Goal: Information Seeking & Learning: Check status

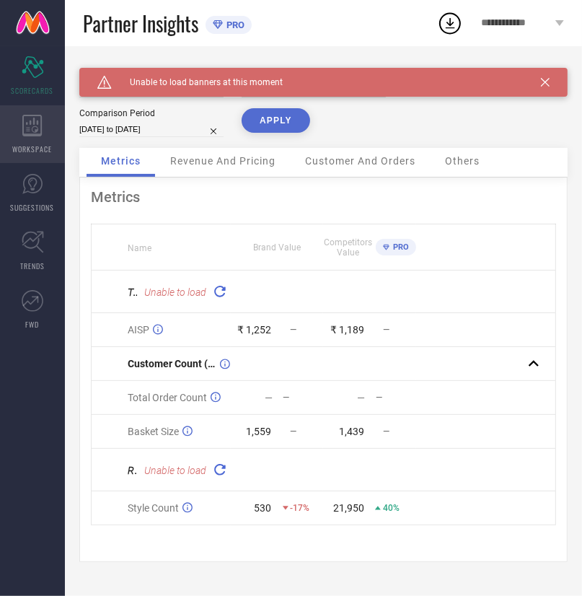
click at [30, 125] on icon at bounding box center [32, 126] width 20 height 22
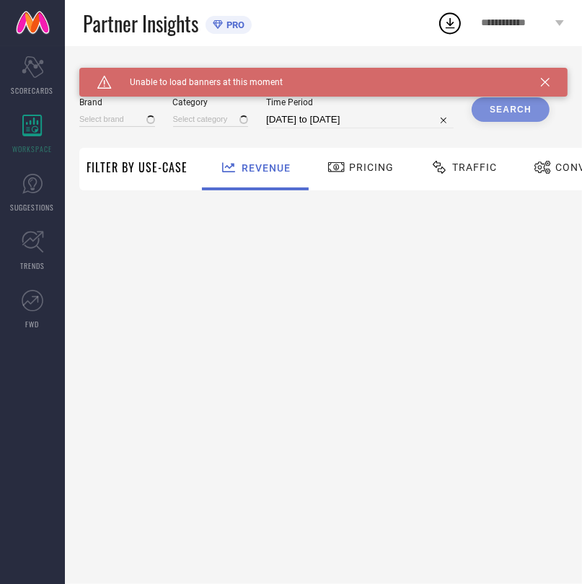
type input "EXTRA LOVE BY LIBAS"
type input "All"
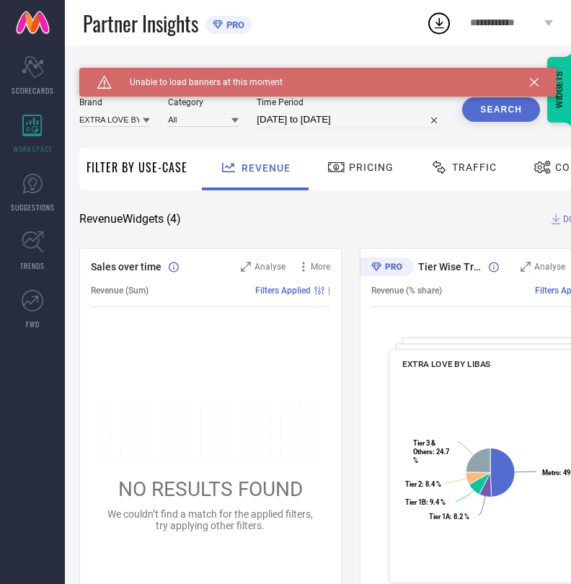
click at [459, 173] on span "Traffic" at bounding box center [474, 168] width 45 height 12
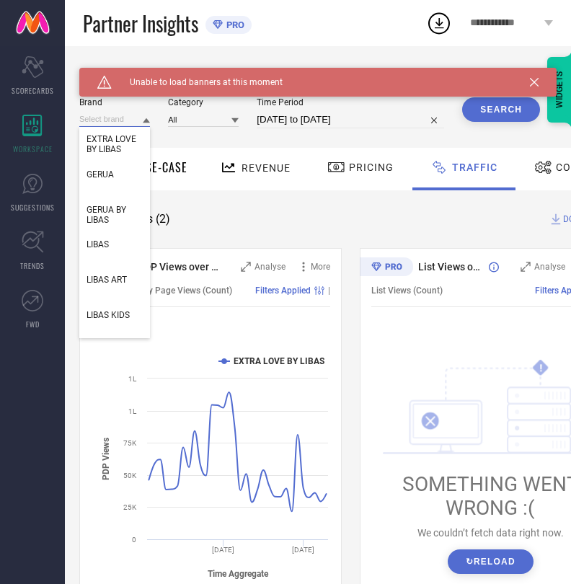
click at [146, 126] on input at bounding box center [114, 119] width 71 height 15
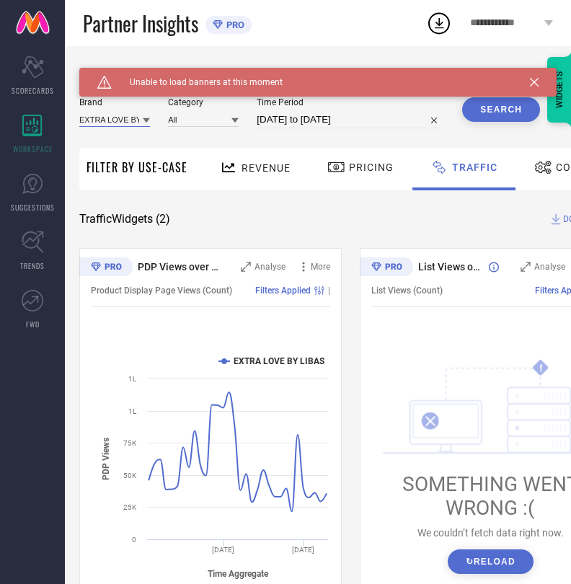
click at [122, 119] on input at bounding box center [114, 119] width 71 height 15
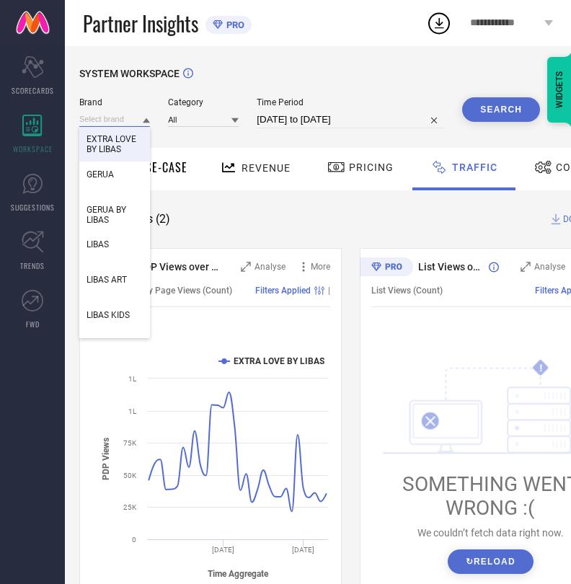
select select "8"
select select "2025"
select select "9"
select select "2025"
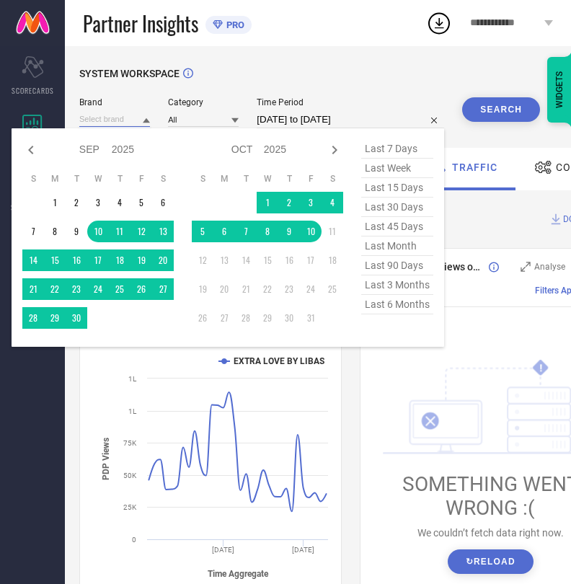
click at [325, 118] on input "[DATE] to [DATE]" at bounding box center [351, 119] width 188 height 17
click at [320, 238] on td "10" at bounding box center [311, 232] width 22 height 22
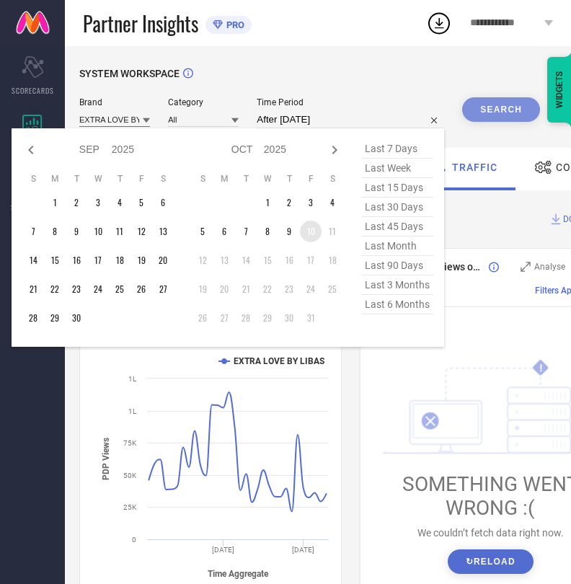
type input "[DATE] to [DATE]"
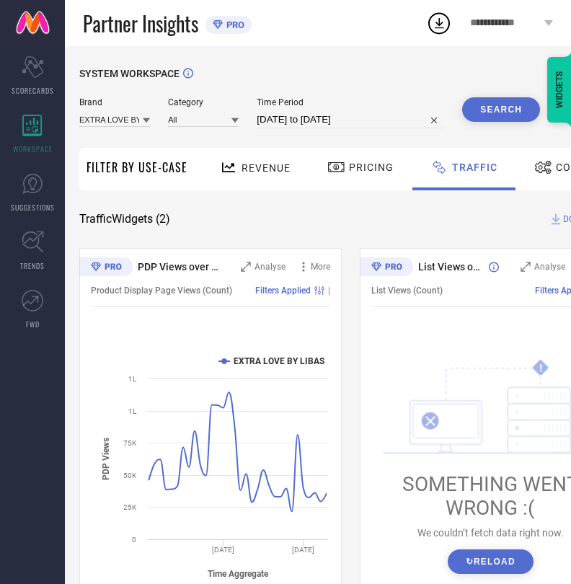
click at [517, 116] on button "Search" at bounding box center [501, 109] width 78 height 25
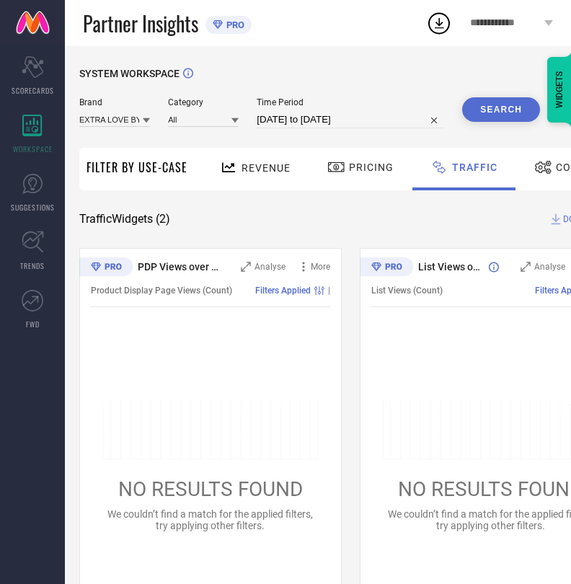
select select "9"
select select "2025"
select select "10"
select select "2025"
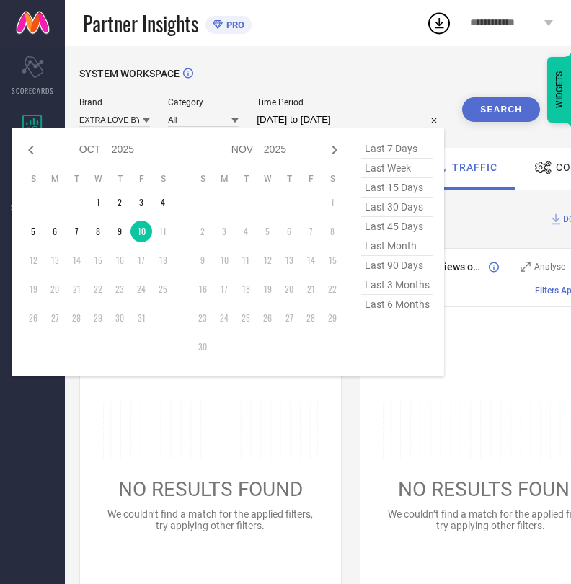
click at [327, 114] on input "[DATE] to [DATE]" at bounding box center [351, 119] width 188 height 17
click at [131, 237] on td "9" at bounding box center [120, 232] width 22 height 22
type input "[DATE] to [DATE]"
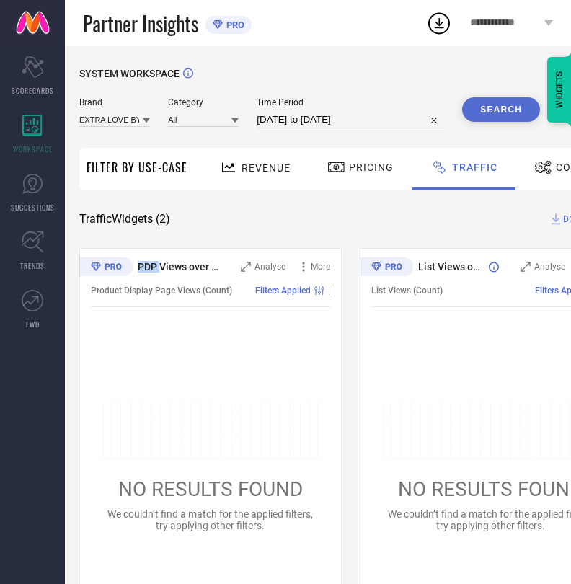
click at [124, 232] on div "SYSTEM WORKSPACE Brand EXTRA LOVE BY LIBAS Category All Time Period [DATE] to […" at bounding box center [350, 338] width 542 height 541
click at [498, 118] on button "Search" at bounding box center [501, 109] width 78 height 25
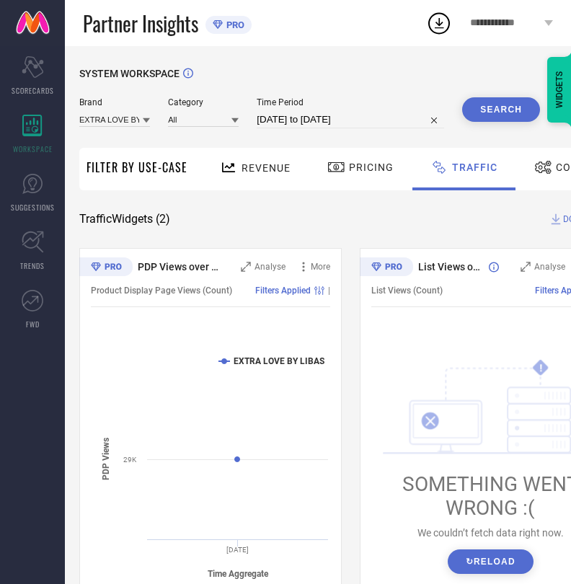
select select "9"
select select "2025"
select select "10"
select select "2025"
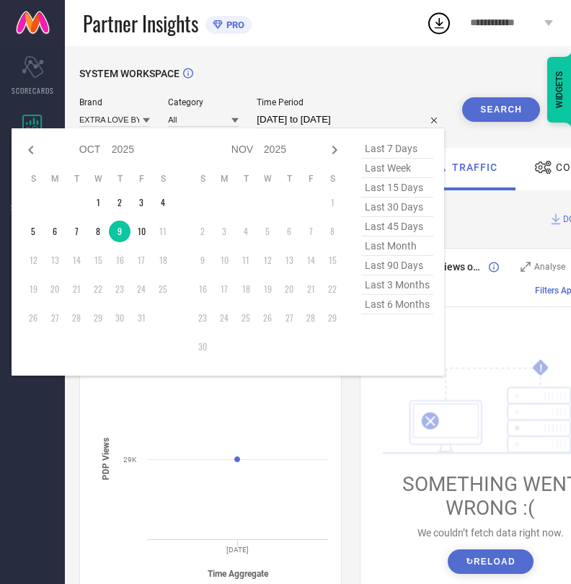
click at [343, 126] on input "[DATE] to [DATE]" at bounding box center [351, 119] width 188 height 17
click at [109, 232] on td "8" at bounding box center [98, 232] width 22 height 22
type input "[DATE] to [DATE]"
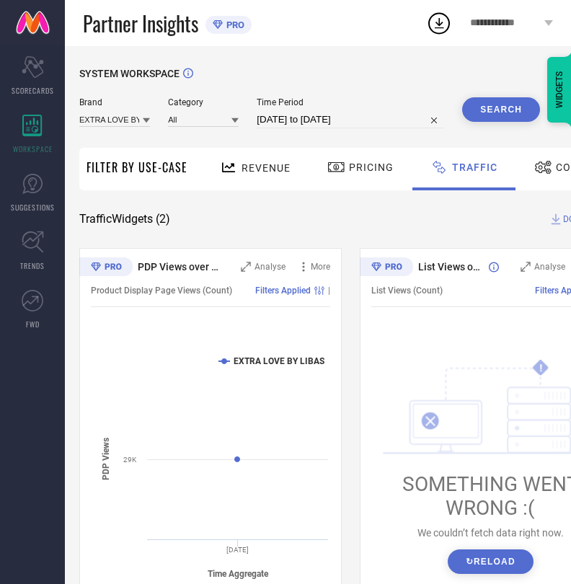
click at [501, 110] on button "Search" at bounding box center [501, 109] width 78 height 25
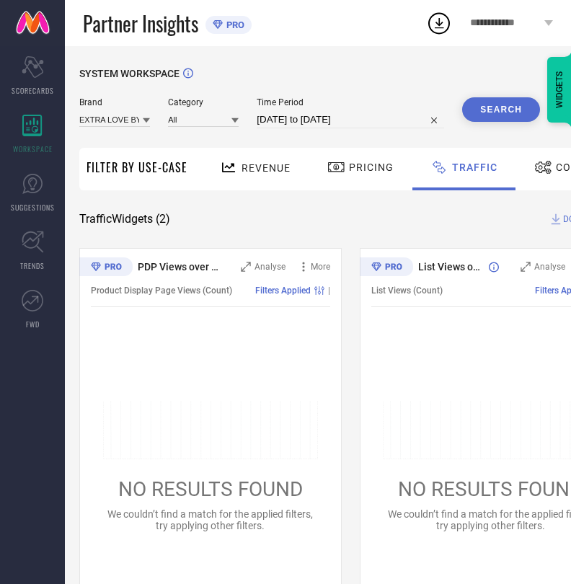
click at [558, 174] on div "Conversion" at bounding box center [580, 167] width 99 height 25
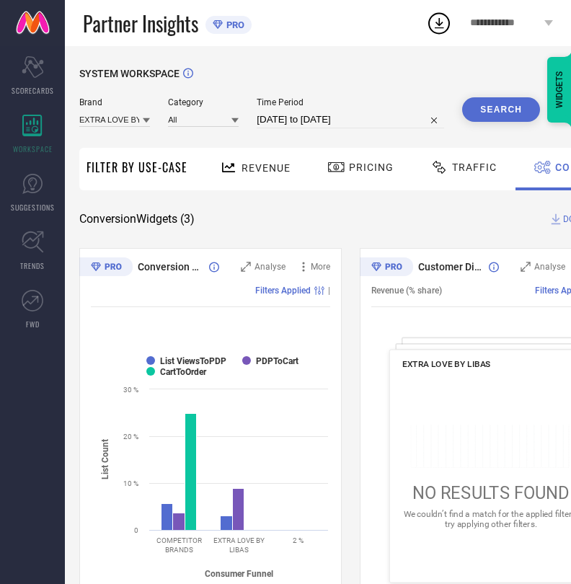
click at [508, 115] on button "Search" at bounding box center [501, 109] width 78 height 25
select select "9"
select select "2025"
select select "10"
select select "2025"
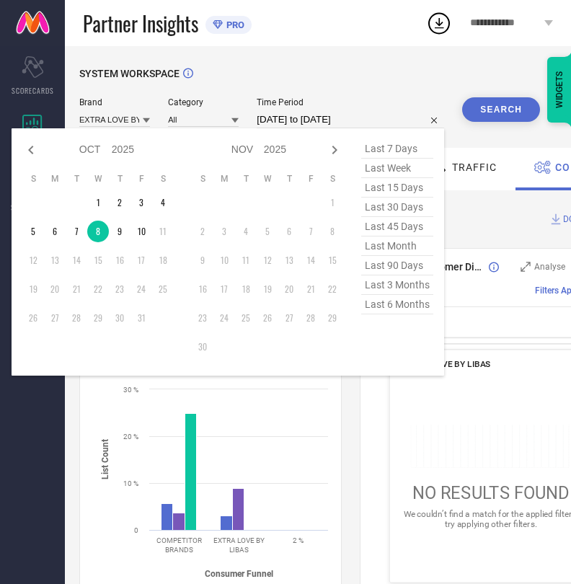
click at [331, 118] on input "[DATE] to [DATE]" at bounding box center [351, 119] width 188 height 17
click at [131, 231] on td "9" at bounding box center [120, 232] width 22 height 22
type input "[DATE] to [DATE]"
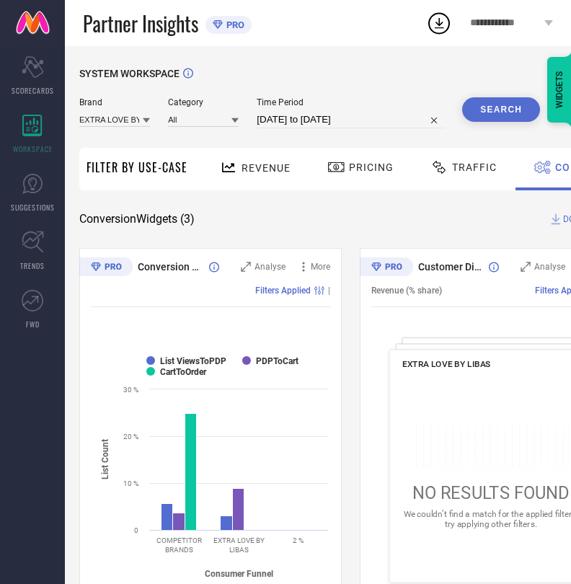
click at [497, 114] on button "Search" at bounding box center [501, 109] width 78 height 25
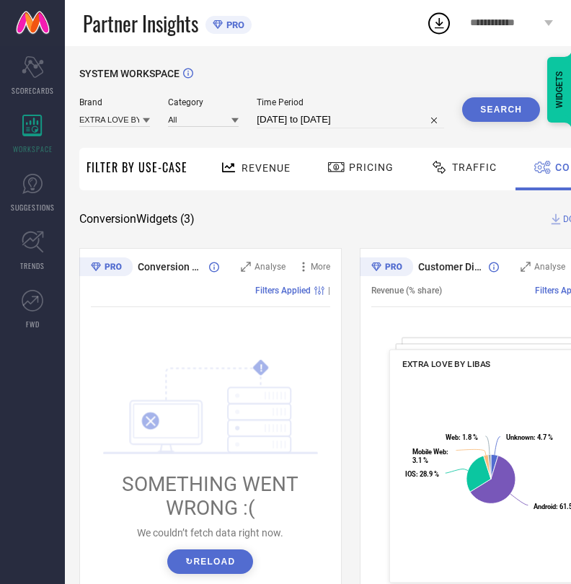
select select "9"
select select "2025"
select select "10"
select select "2025"
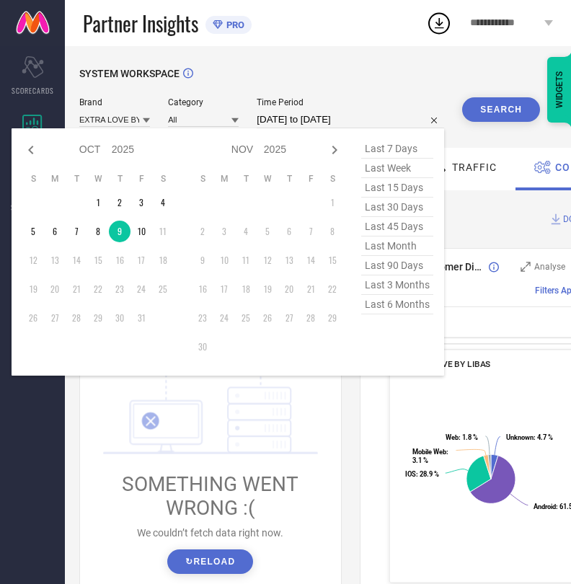
click at [397, 123] on input "[DATE] to [DATE]" at bounding box center [351, 119] width 188 height 17
click at [152, 234] on td "10" at bounding box center [142, 232] width 22 height 22
type input "[DATE] to [DATE]"
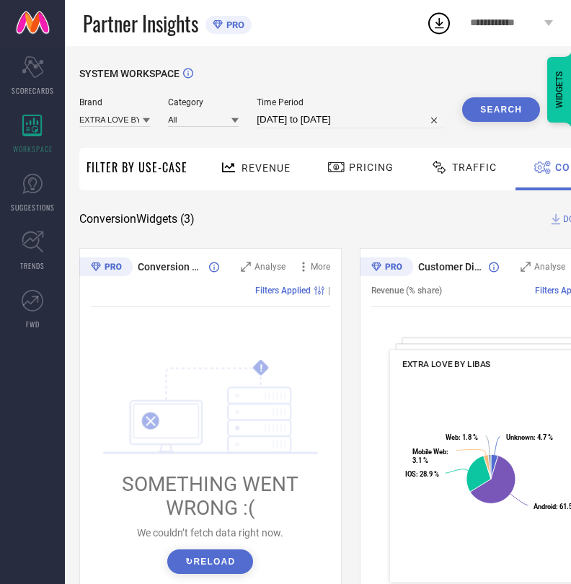
click at [514, 109] on button "Search" at bounding box center [501, 109] width 78 height 25
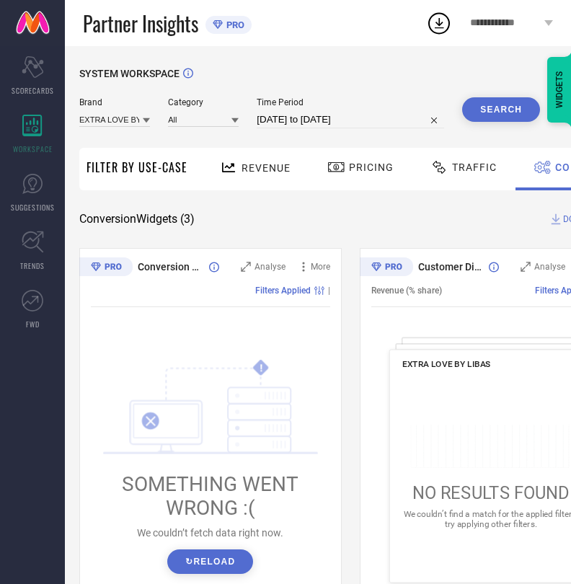
click at [563, 220] on icon at bounding box center [556, 219] width 14 height 14
click at [446, 14] on div "1" at bounding box center [450, 14] width 13 height 11
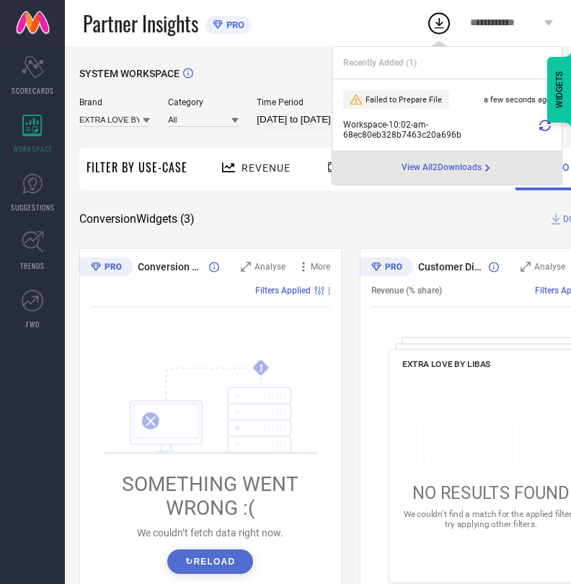
click at [544, 126] on icon at bounding box center [546, 126] width 12 height 12
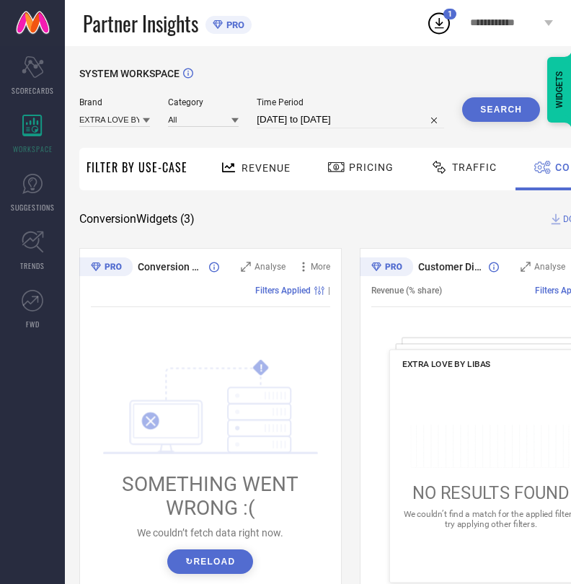
click at [440, 22] on icon at bounding box center [439, 23] width 26 height 26
click at [441, 30] on icon at bounding box center [439, 23] width 26 height 26
